Goal: Task Accomplishment & Management: Use online tool/utility

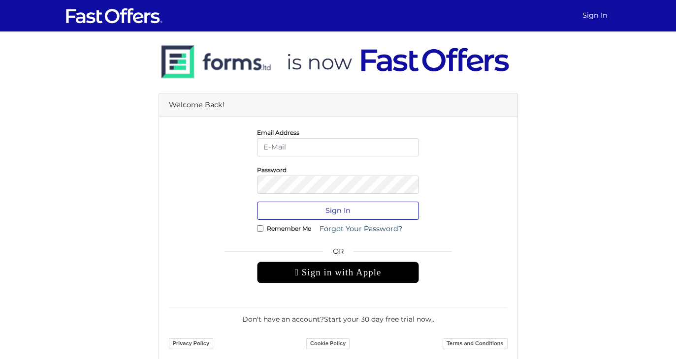
type input "christian@property.ca"
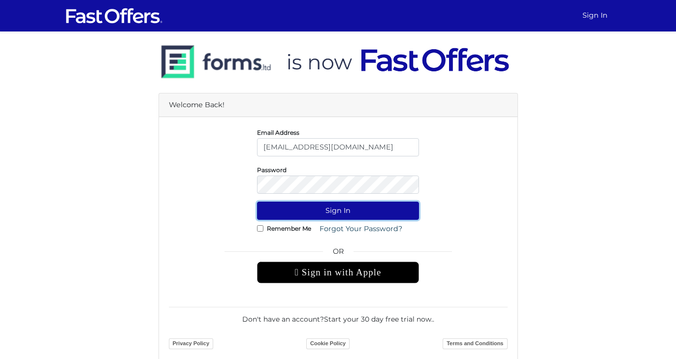
click at [369, 209] on button "Sign In" at bounding box center [338, 211] width 162 height 18
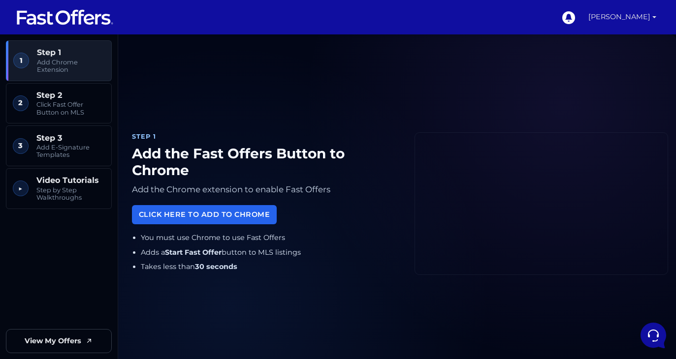
click at [655, 19] on link "[PERSON_NAME]" at bounding box center [623, 17] width 76 height 34
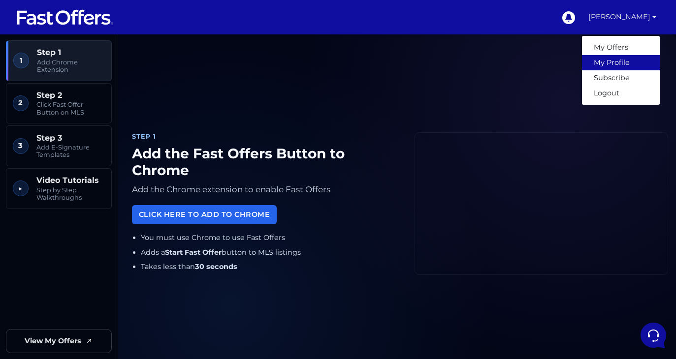
click at [630, 58] on link "My Profile" at bounding box center [621, 62] width 78 height 15
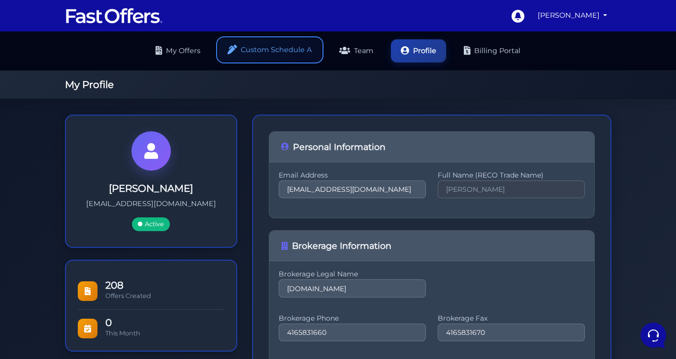
click at [277, 43] on link "Custom Schedule A" at bounding box center [269, 49] width 103 height 23
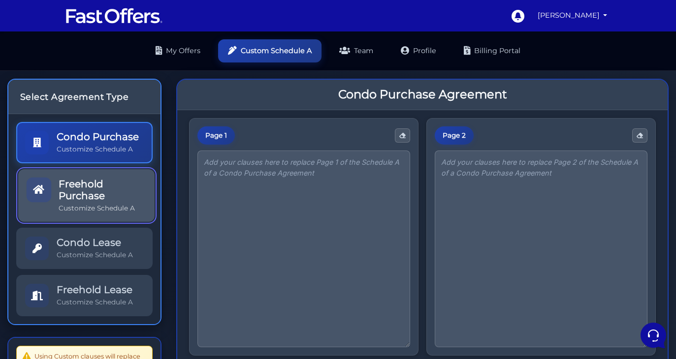
click at [106, 191] on h5 "Freehold Purchase" at bounding box center [102, 190] width 87 height 24
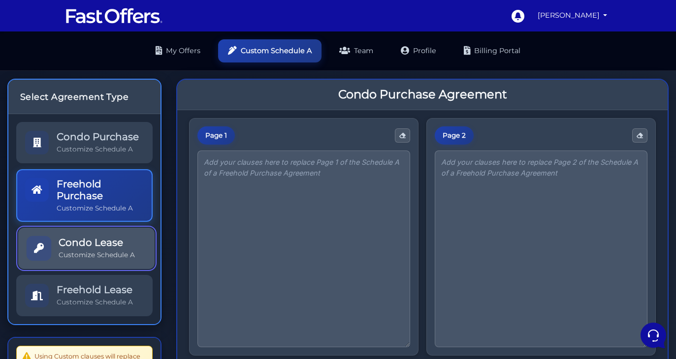
click at [96, 239] on h5 "Condo Lease" at bounding box center [97, 243] width 76 height 12
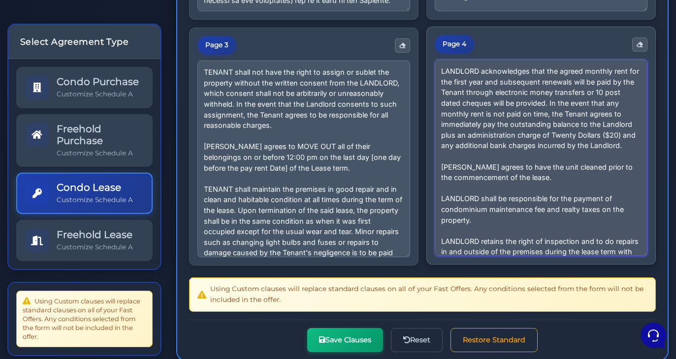
drag, startPoint x: 603, startPoint y: 242, endPoint x: 449, endPoint y: 40, distance: 254.4
click at [449, 40] on div "Page 4" at bounding box center [540, 146] width 229 height 238
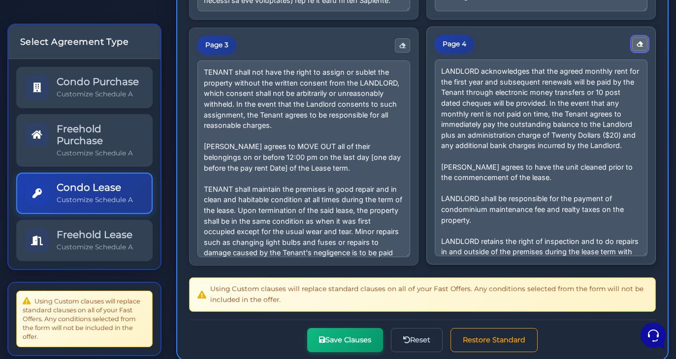
click at [641, 38] on button "button" at bounding box center [639, 44] width 15 height 14
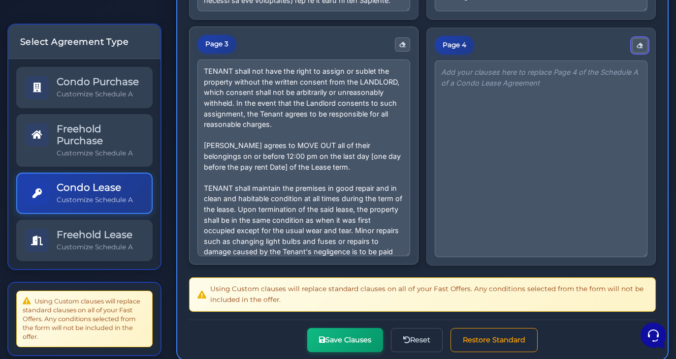
scroll to position [29, 0]
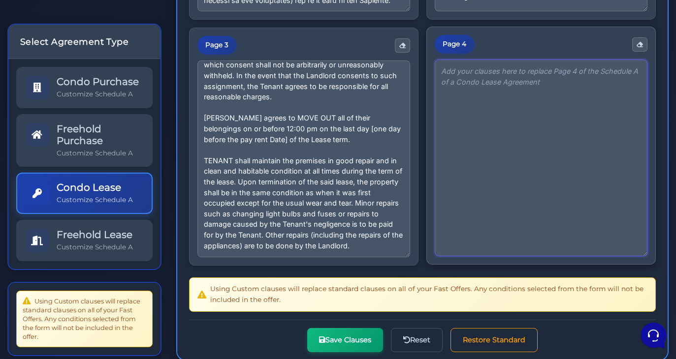
click at [487, 110] on textarea "LANDLORD acknowledges that the agreed monthly rent for the first year and subse…" at bounding box center [541, 158] width 213 height 197
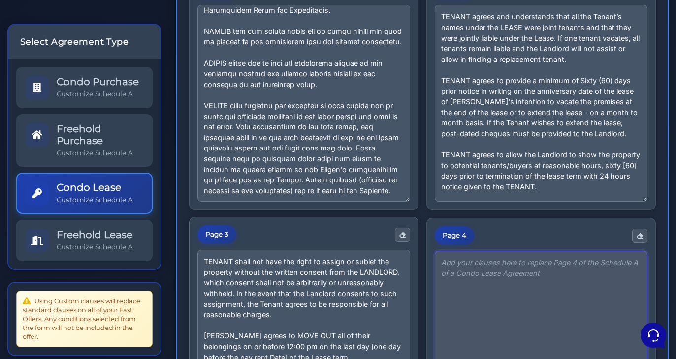
scroll to position [368, 0]
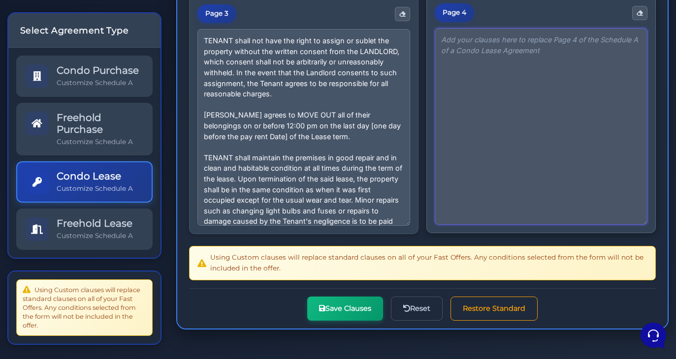
paste textarea "LANDLORD acknowledges that the agreed monthly rent for the first year and subse…"
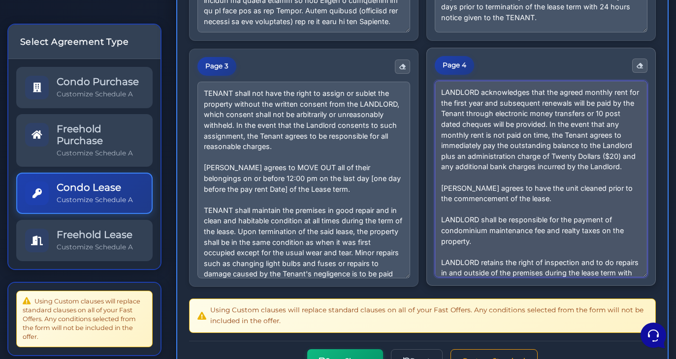
scroll to position [164, 0]
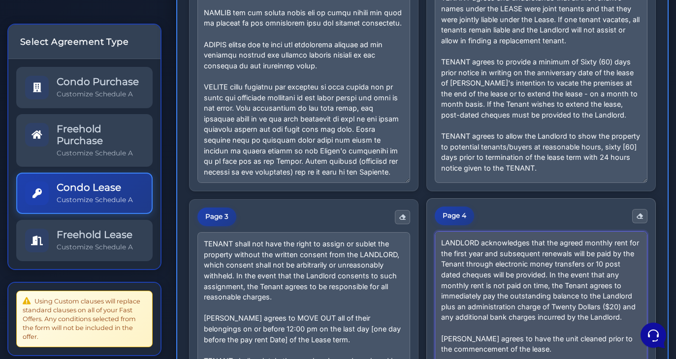
type textarea "LANDLORD acknowledges that the agreed monthly rent for the first year and subse…"
click at [455, 207] on div "Page 4" at bounding box center [454, 216] width 39 height 19
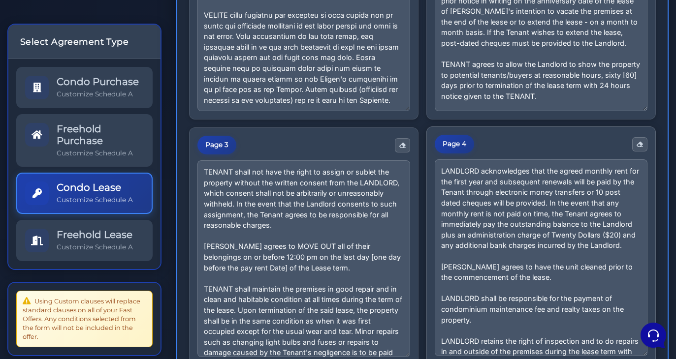
scroll to position [368, 0]
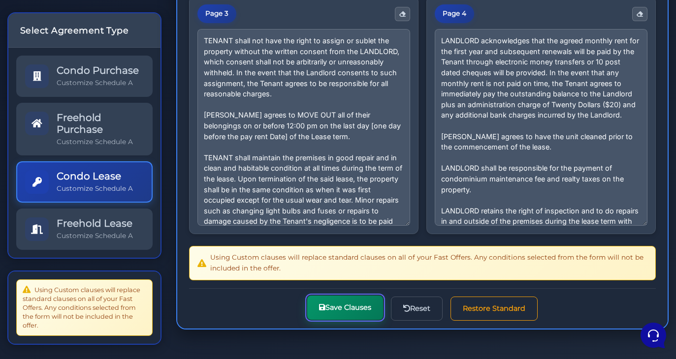
click at [349, 307] on button "Save Clauses" at bounding box center [345, 308] width 76 height 24
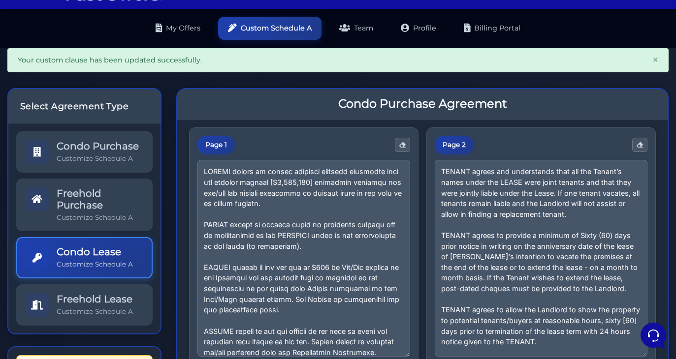
scroll to position [24, 0]
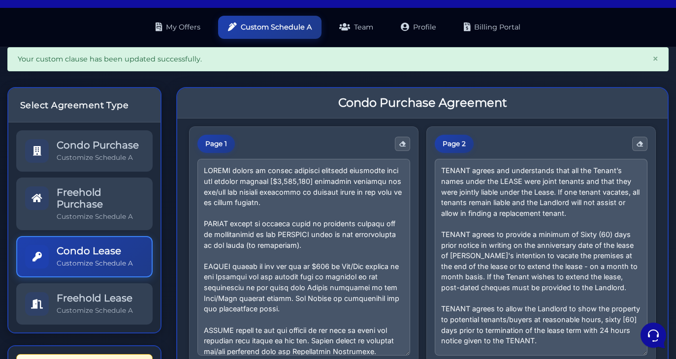
click at [330, 19] on ul "My Offers Custom Schedule A Team Profile Billing Portal" at bounding box center [338, 27] width 676 height 39
click at [357, 16] on link "Team" at bounding box center [356, 26] width 54 height 23
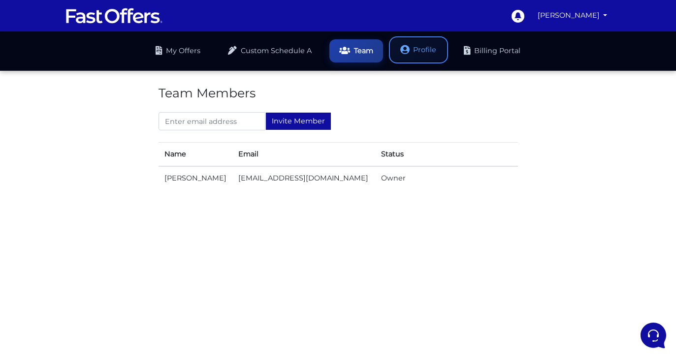
click at [423, 43] on link "Profile" at bounding box center [418, 49] width 55 height 23
